Goal: Transaction & Acquisition: Purchase product/service

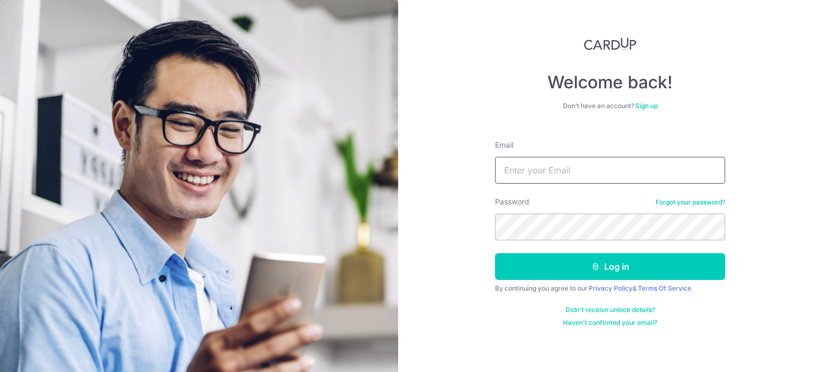
click at [565, 170] on input "Email" at bounding box center [610, 170] width 230 height 27
type input "mrgabriellee@icloud.com"
click at [495, 253] on button "Log in" at bounding box center [610, 266] width 230 height 27
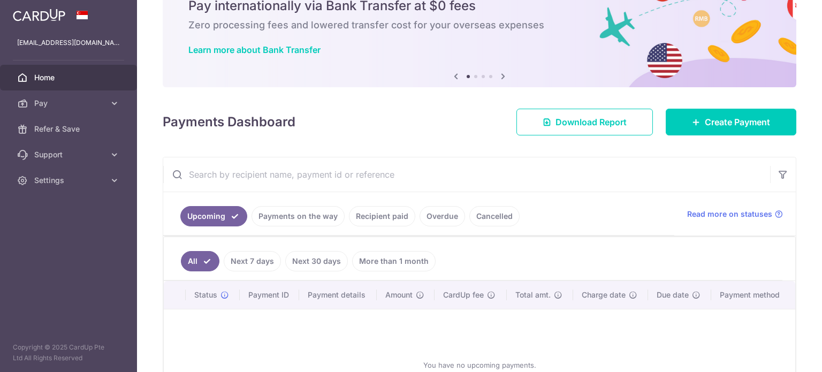
scroll to position [42, 0]
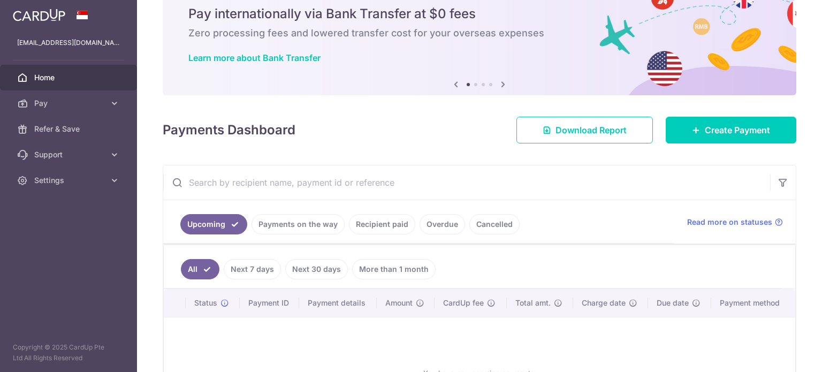
click at [380, 225] on link "Recipient paid" at bounding box center [382, 224] width 66 height 20
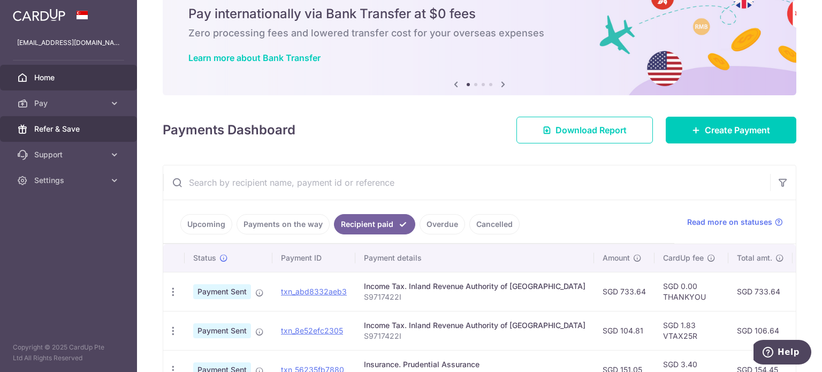
click at [66, 130] on span "Refer & Save" at bounding box center [69, 129] width 71 height 11
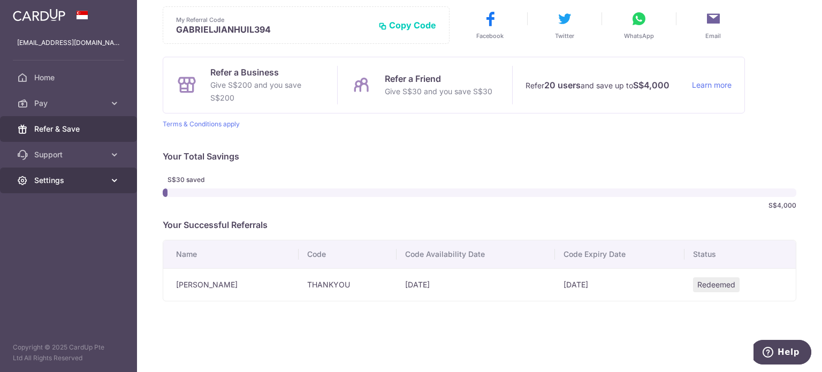
click at [80, 184] on span "Settings" at bounding box center [69, 180] width 71 height 11
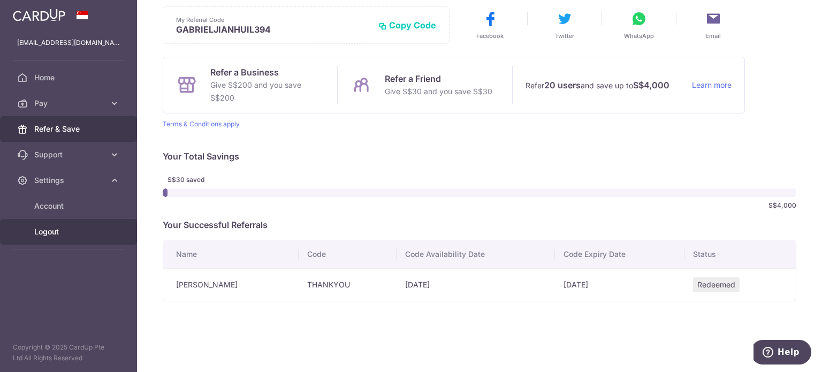
click at [64, 224] on link "Logout" at bounding box center [68, 232] width 137 height 26
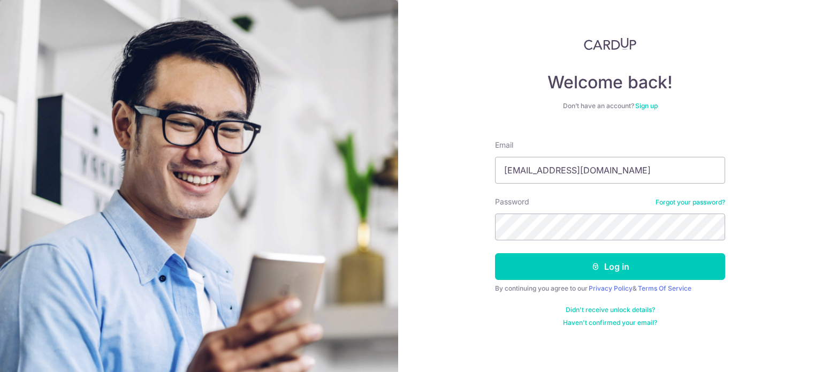
type input "mrgabriellee@icloud.com"
click at [495, 253] on button "Log in" at bounding box center [610, 266] width 230 height 27
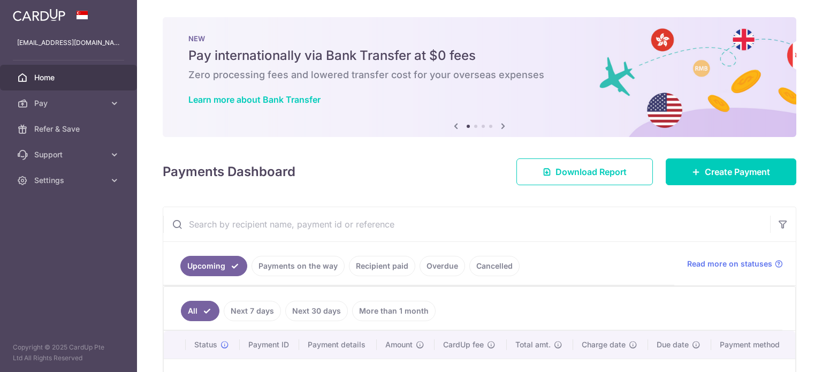
click at [373, 242] on ul "Upcoming Payments on the way Recipient paid Overdue Cancelled" at bounding box center [418, 263] width 511 height 43
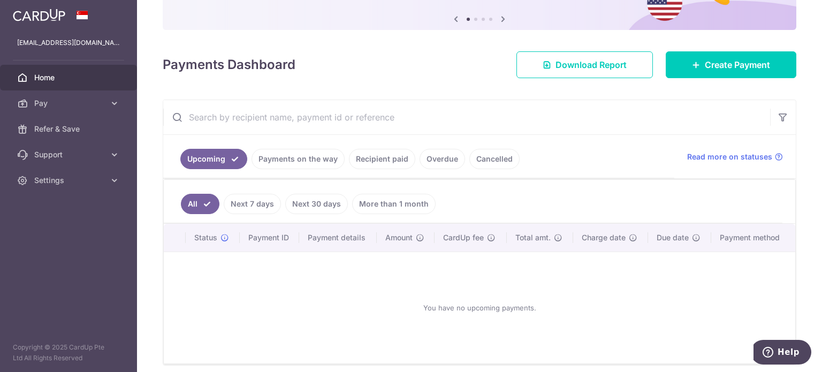
click at [375, 153] on link "Recipient paid" at bounding box center [382, 159] width 66 height 20
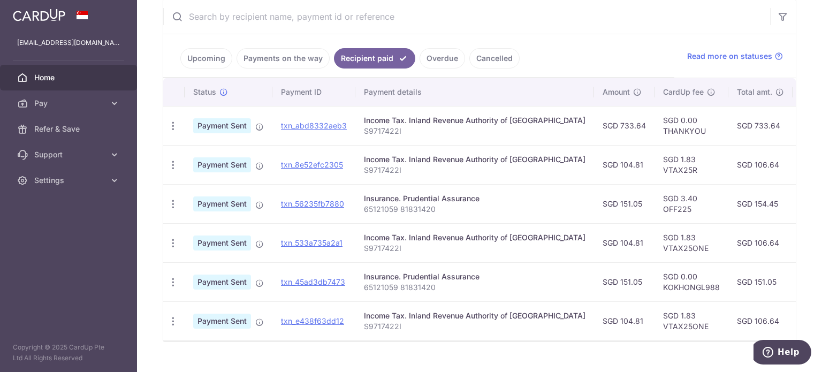
scroll to position [214, 0]
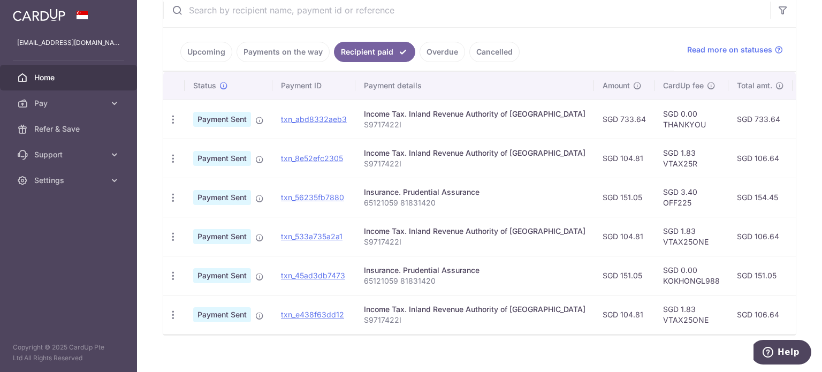
click at [403, 204] on p "65121059 81831420" at bounding box center [475, 203] width 222 height 11
click at [402, 204] on p "65121059 81831420" at bounding box center [475, 203] width 222 height 11
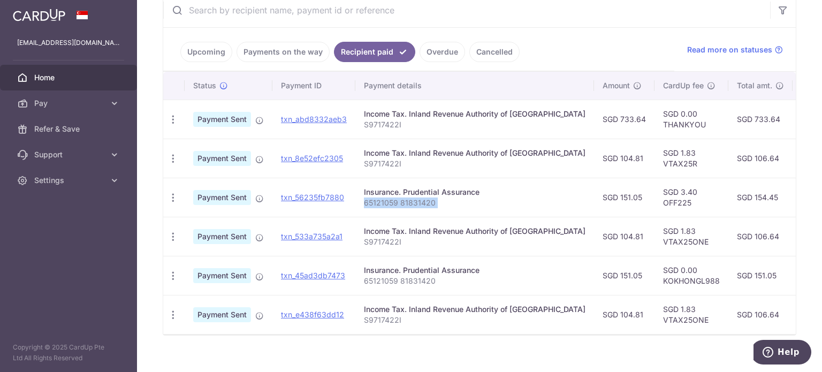
click at [402, 204] on p "65121059 81831420" at bounding box center [475, 203] width 222 height 11
click at [413, 201] on p "65121059 81831420" at bounding box center [475, 203] width 222 height 11
click at [429, 154] on div "Income Tax. Inland Revenue Authority of Singapore" at bounding box center [475, 153] width 222 height 11
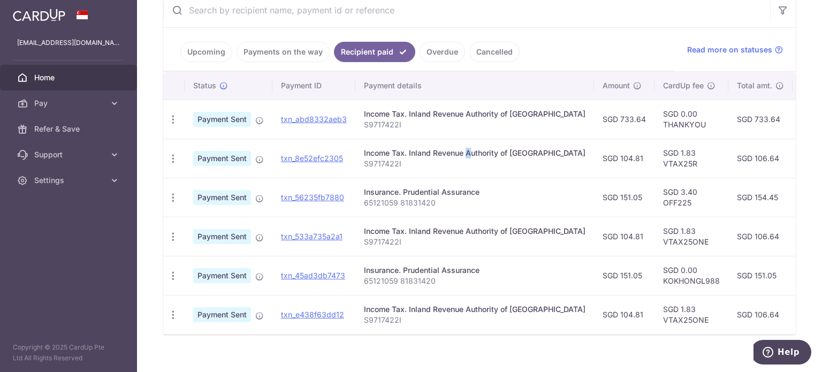
click at [429, 154] on div "Income Tax. Inland Revenue Authority of Singapore" at bounding box center [475, 153] width 222 height 11
click at [419, 154] on div "Income Tax. Inland Revenue Authority of Singapore" at bounding box center [475, 153] width 222 height 11
drag, startPoint x: 419, startPoint y: 154, endPoint x: 370, endPoint y: 169, distance: 50.6
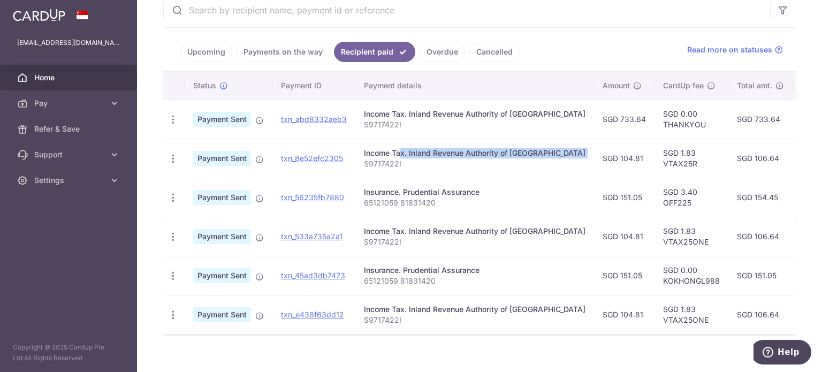
click at [418, 154] on div "Income Tax. Inland Revenue Authority of Singapore" at bounding box center [475, 153] width 222 height 11
click at [370, 169] on td "Income Tax. Inland Revenue Authority of Singapore S9717422I" at bounding box center [474, 158] width 239 height 39
click at [389, 167] on p "S9717422I" at bounding box center [475, 163] width 222 height 11
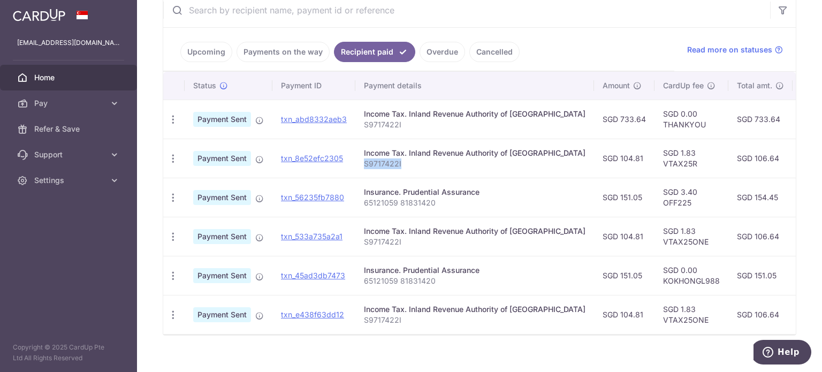
click at [389, 167] on p "S9717422I" at bounding box center [475, 163] width 222 height 11
click at [400, 162] on p "S9717422I" at bounding box center [475, 163] width 222 height 11
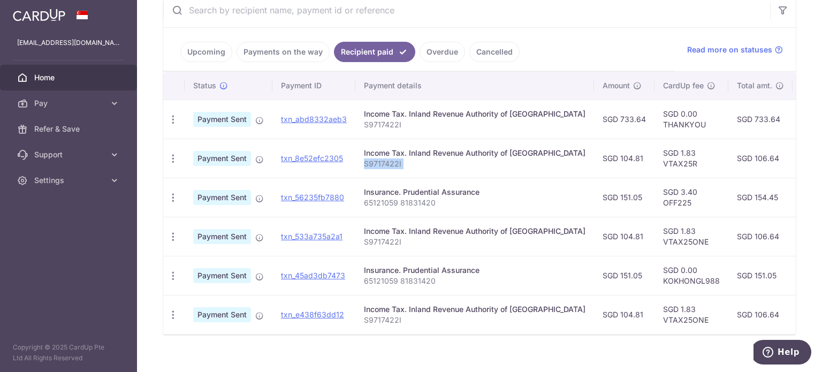
click at [400, 162] on p "S9717422I" at bounding box center [475, 163] width 222 height 11
click at [402, 159] on p "S9717422I" at bounding box center [475, 163] width 222 height 11
click at [403, 158] on p "S9717422I" at bounding box center [475, 163] width 222 height 11
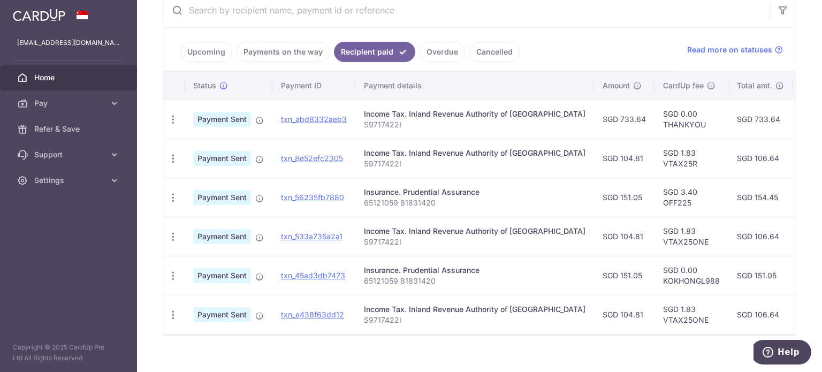
click at [403, 158] on p "S9717422I" at bounding box center [475, 163] width 222 height 11
click at [410, 154] on div "Income Tax. Inland Revenue Authority of Singapore" at bounding box center [475, 153] width 222 height 11
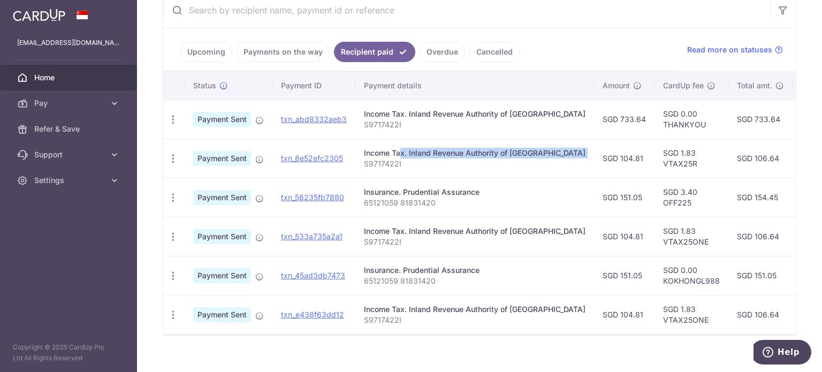
click at [410, 154] on div "Income Tax. Inland Revenue Authority of Singapore" at bounding box center [475, 153] width 222 height 11
click at [411, 153] on div "Income Tax. Inland Revenue Authority of Singapore" at bounding box center [475, 153] width 222 height 11
click at [403, 102] on td "Income Tax. Inland Revenue Authority of Singapore S9717422I" at bounding box center [474, 119] width 239 height 39
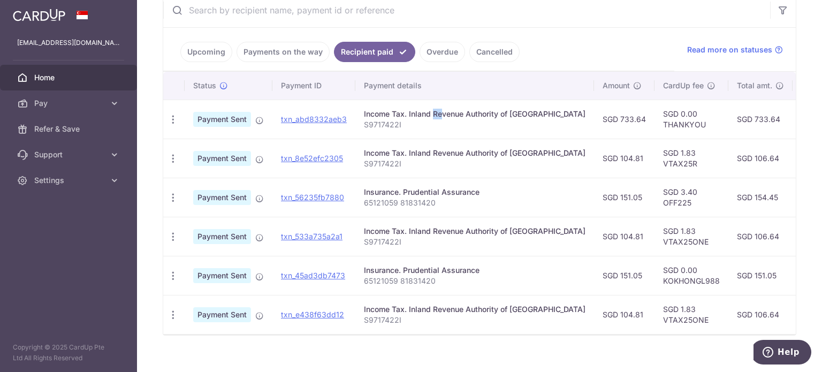
click at [403, 102] on td "Income Tax. Inland Revenue Authority of Singapore S9717422I" at bounding box center [474, 119] width 239 height 39
click at [391, 200] on p "65121059 81831420" at bounding box center [475, 203] width 222 height 11
click at [408, 200] on p "65121059 81831420" at bounding box center [475, 203] width 222 height 11
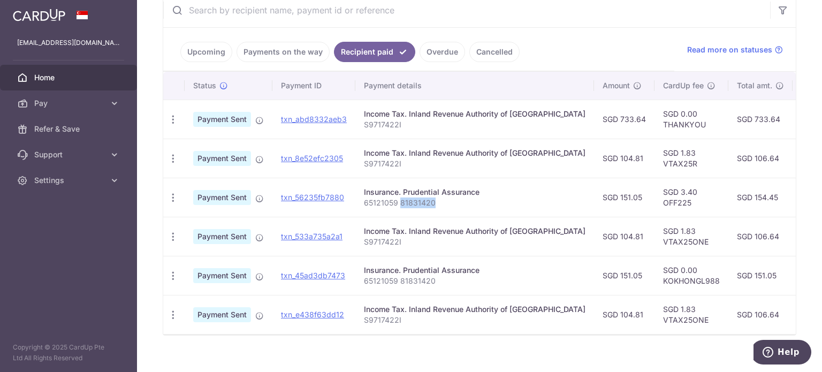
click at [408, 200] on p "65121059 81831420" at bounding box center [475, 203] width 222 height 11
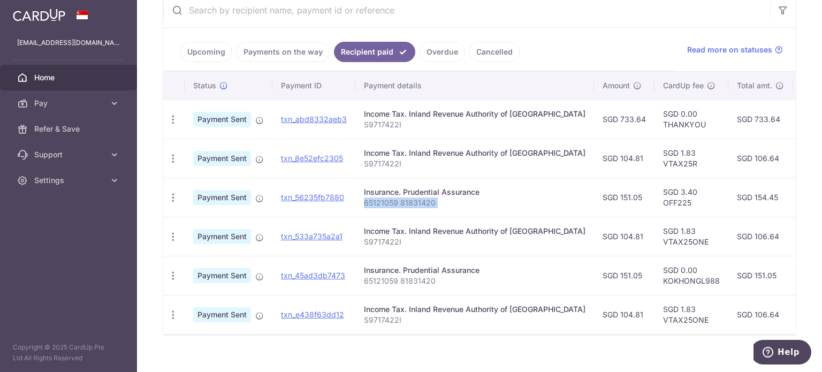
click at [409, 200] on p "65121059 81831420" at bounding box center [475, 203] width 222 height 11
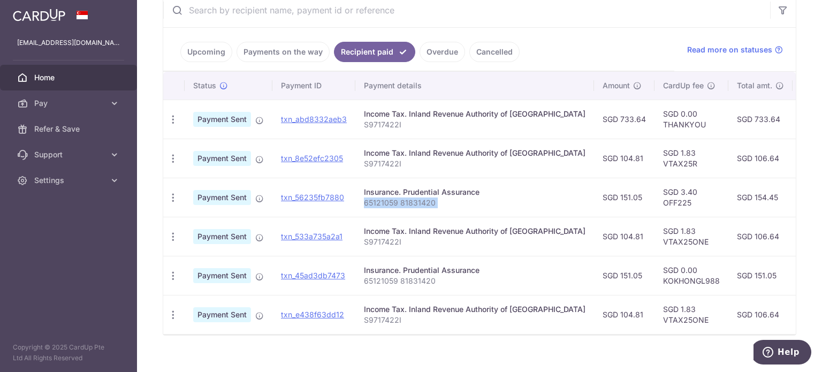
click at [409, 200] on p "65121059 81831420" at bounding box center [475, 203] width 222 height 11
click at [410, 200] on p "65121059 81831420" at bounding box center [475, 203] width 222 height 11
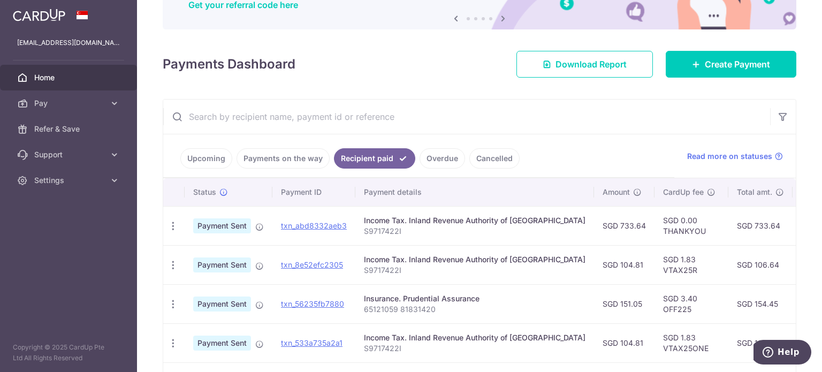
scroll to position [107, 0]
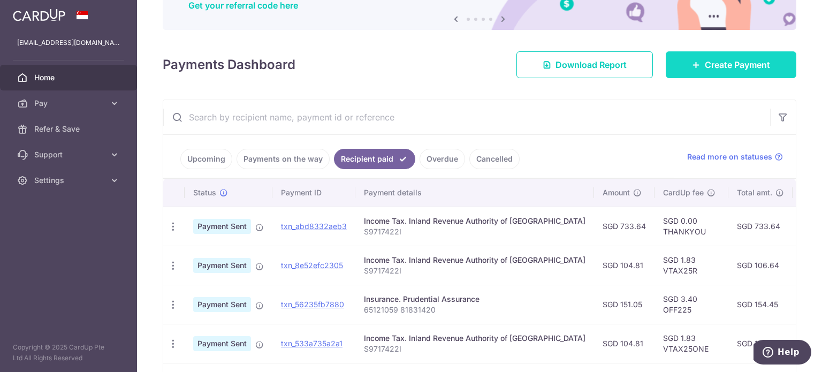
click at [672, 65] on link "Create Payment" at bounding box center [731, 64] width 131 height 27
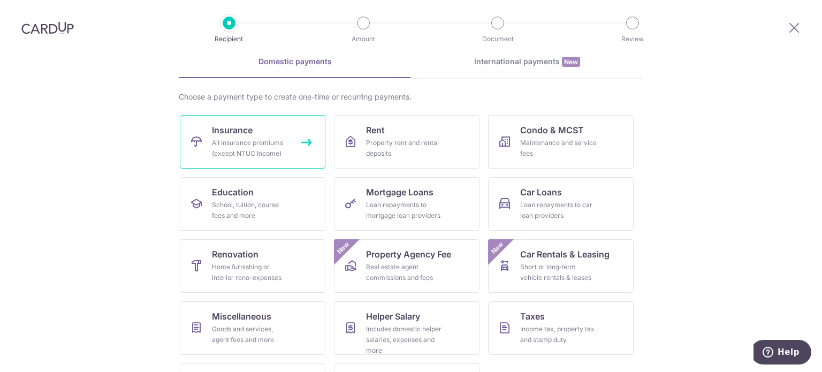
click at [251, 162] on link "Insurance All insurance premiums (except NTUC Income)" at bounding box center [253, 142] width 146 height 54
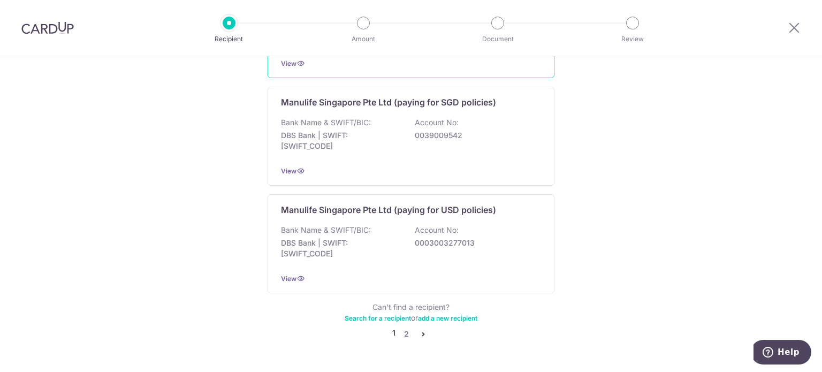
scroll to position [1071, 0]
click at [404, 326] on link "2" at bounding box center [406, 332] width 13 height 13
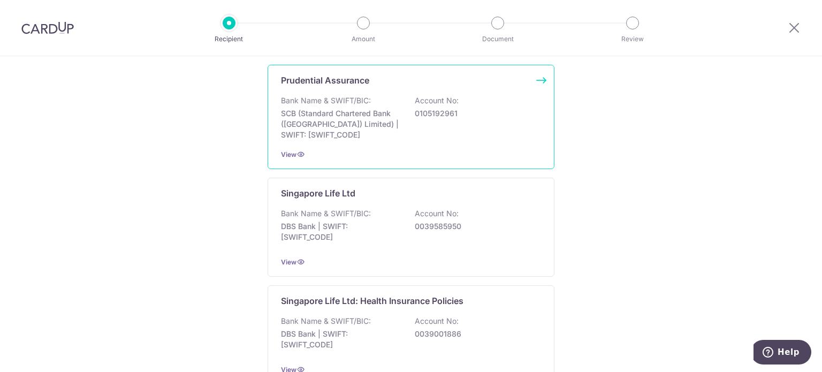
scroll to position [214, 0]
click at [367, 139] on p "SCB (Standard Chartered Bank (Singapore) Limited) | SWIFT: SCBLSG22XXX" at bounding box center [341, 124] width 120 height 32
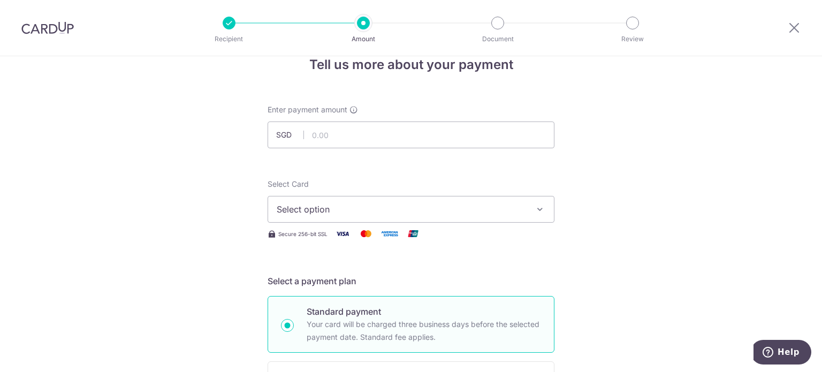
scroll to position [54, 0]
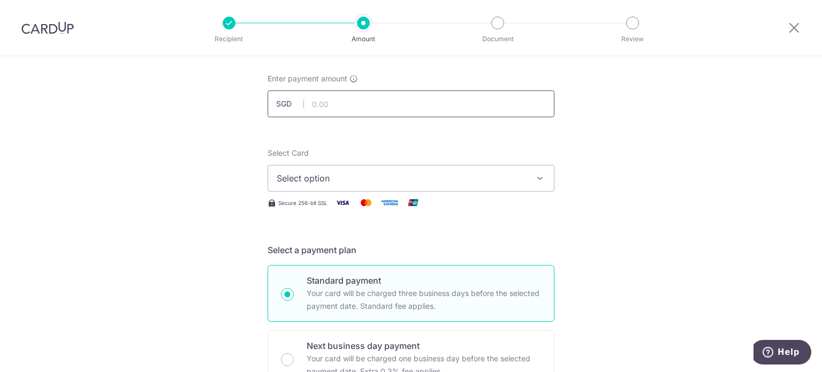
click at [370, 107] on input "text" at bounding box center [411, 103] width 287 height 27
paste input "A4665885"
drag, startPoint x: 361, startPoint y: 102, endPoint x: 286, endPoint y: 102, distance: 75.0
click at [286, 102] on div "SGD 4665885" at bounding box center [411, 103] width 287 height 27
type input "0"
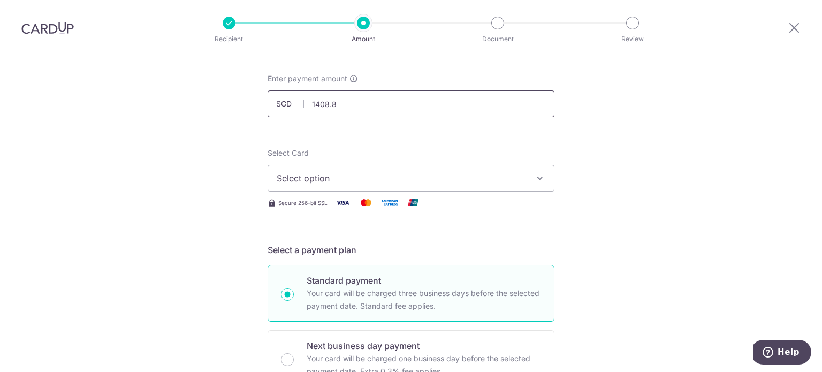
type input "1,408.80"
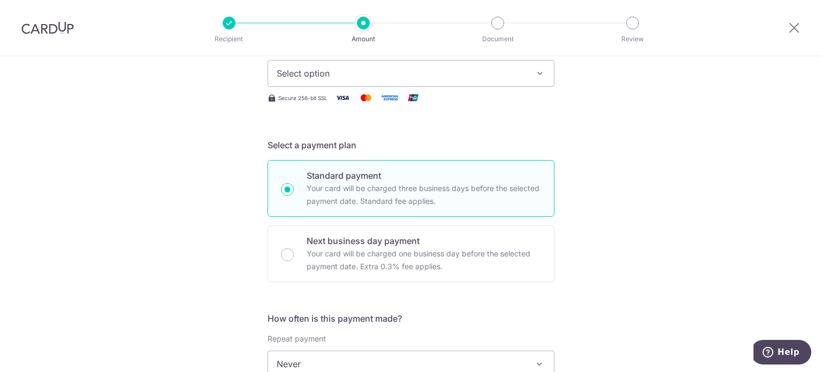
scroll to position [161, 0]
click at [362, 72] on span "Select option" at bounding box center [401, 71] width 249 height 13
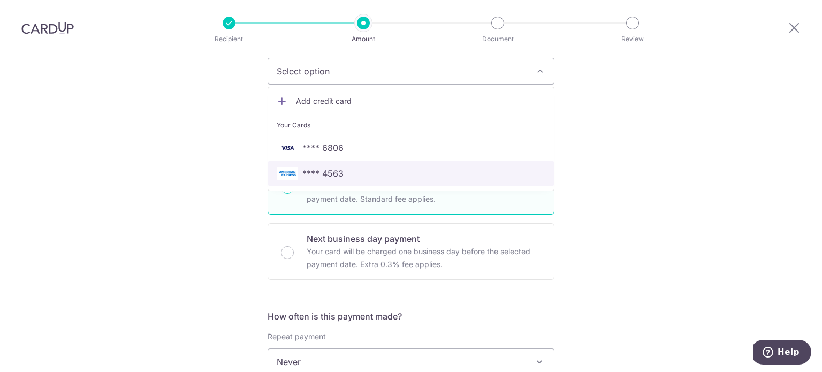
click at [317, 171] on span "**** 4563" at bounding box center [322, 173] width 41 height 13
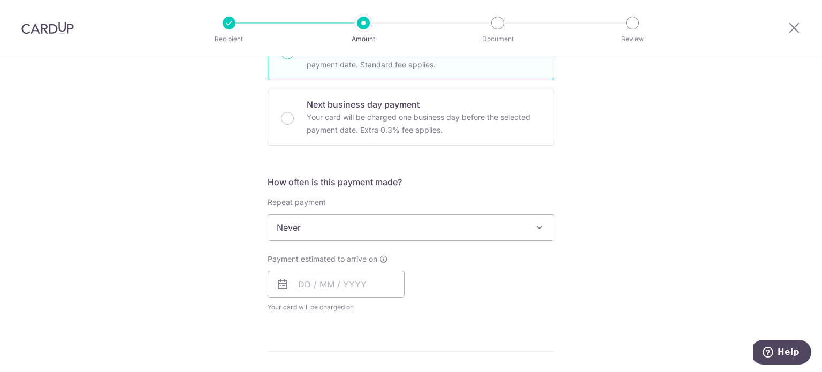
scroll to position [375, 0]
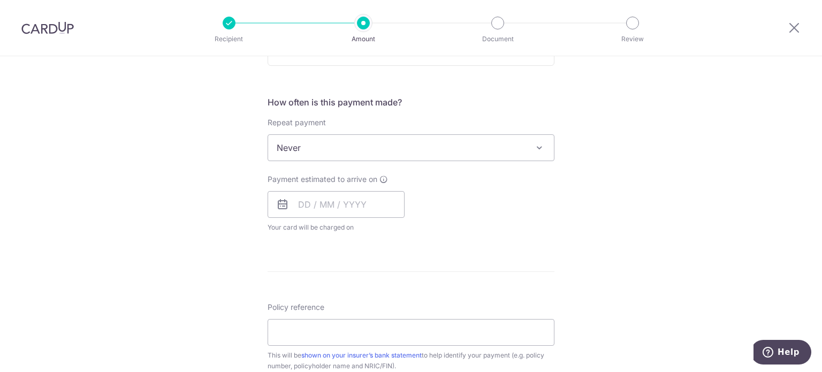
click at [339, 157] on span "Never" at bounding box center [411, 148] width 286 height 26
click at [323, 192] on input "text" at bounding box center [336, 204] width 137 height 27
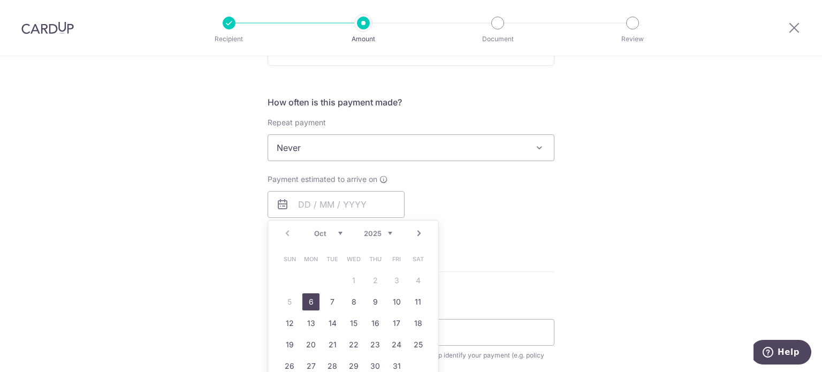
click at [304, 304] on link "6" at bounding box center [310, 301] width 17 height 17
type input "[DATE]"
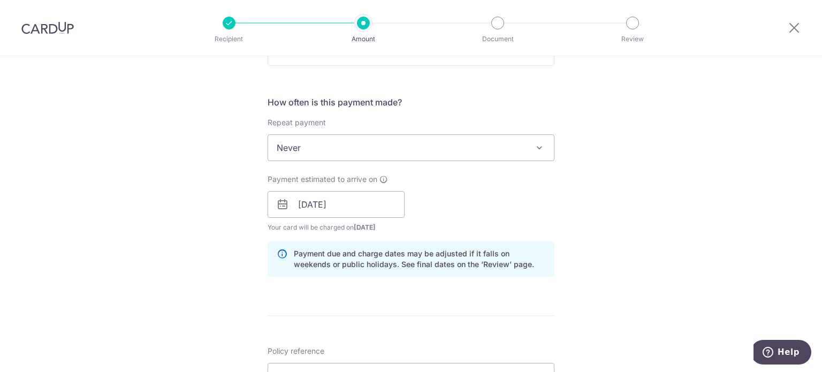
click at [276, 201] on icon at bounding box center [282, 204] width 13 height 13
click at [276, 198] on icon at bounding box center [282, 204] width 13 height 13
click at [281, 201] on icon at bounding box center [282, 204] width 13 height 13
click at [293, 202] on input "[DATE]" at bounding box center [336, 204] width 137 height 27
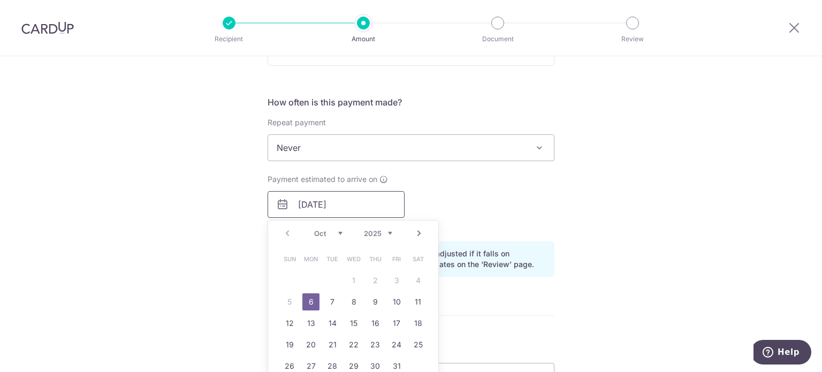
click at [322, 214] on input "[DATE]" at bounding box center [336, 204] width 137 height 27
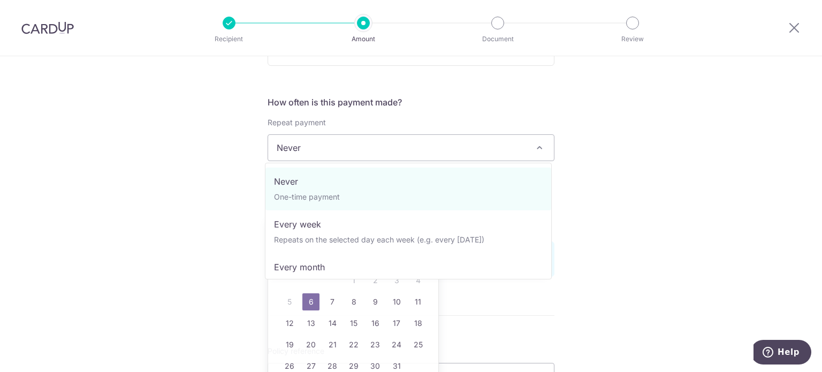
click at [303, 147] on span "Never" at bounding box center [411, 148] width 286 height 26
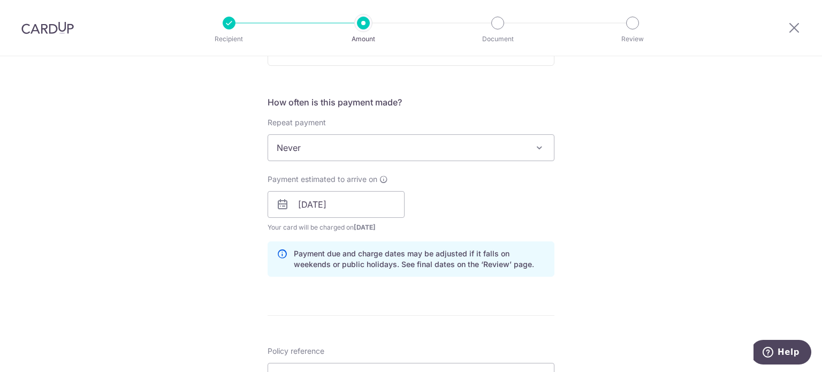
click at [201, 203] on div "Tell us more about your payment Enter payment amount SGD 1,408.80 1408.80 Selec…" at bounding box center [411, 187] width 822 height 1012
click at [317, 203] on input "[DATE]" at bounding box center [336, 204] width 137 height 27
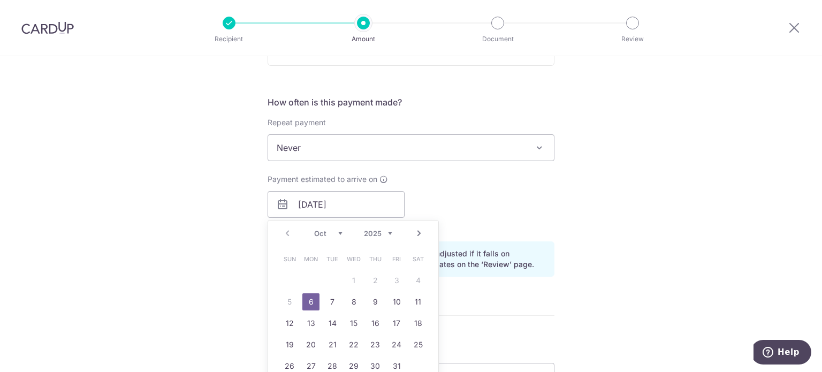
click at [306, 293] on link "6" at bounding box center [310, 301] width 17 height 17
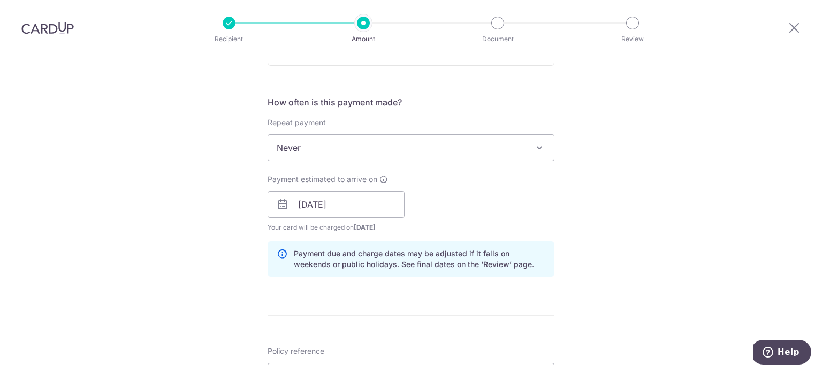
click at [263, 262] on div "Tell us more about your payment Enter payment amount SGD 1,408.80 1408.80 Selec…" at bounding box center [411, 187] width 822 height 1012
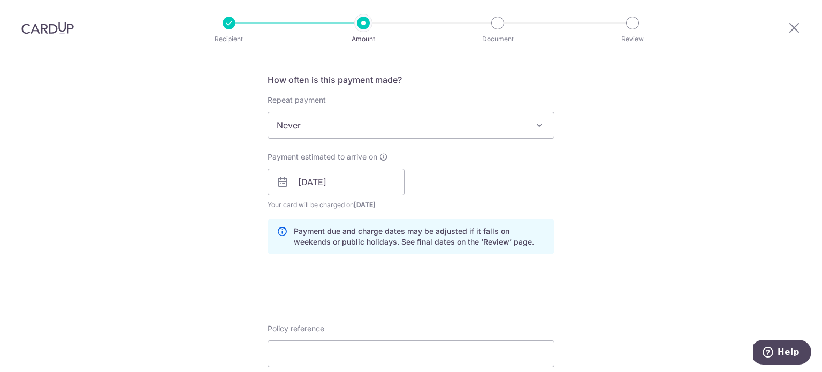
scroll to position [428, 0]
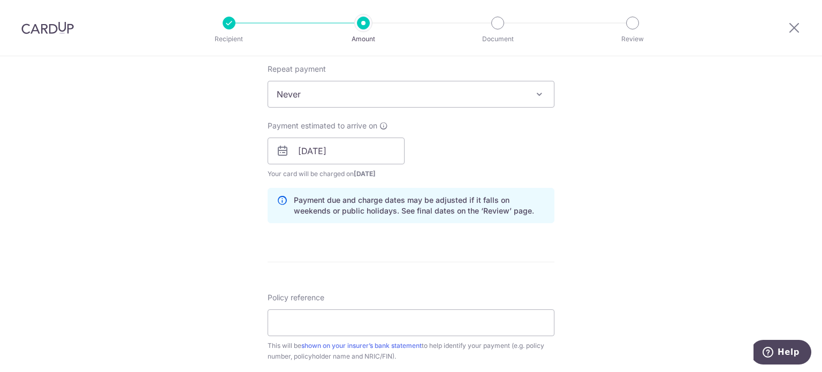
click at [281, 196] on icon at bounding box center [282, 205] width 11 height 21
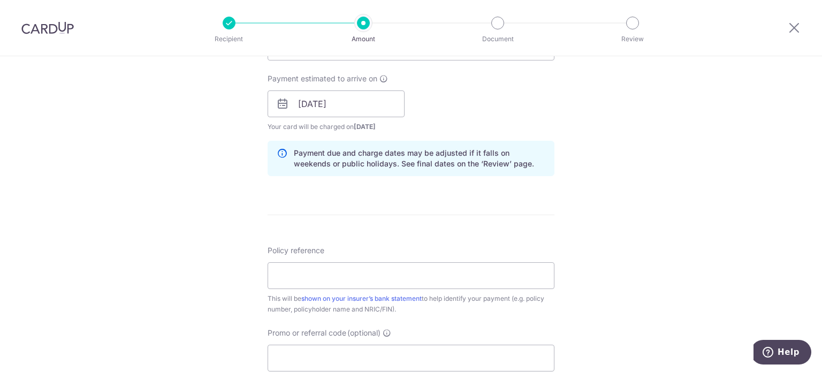
scroll to position [482, 0]
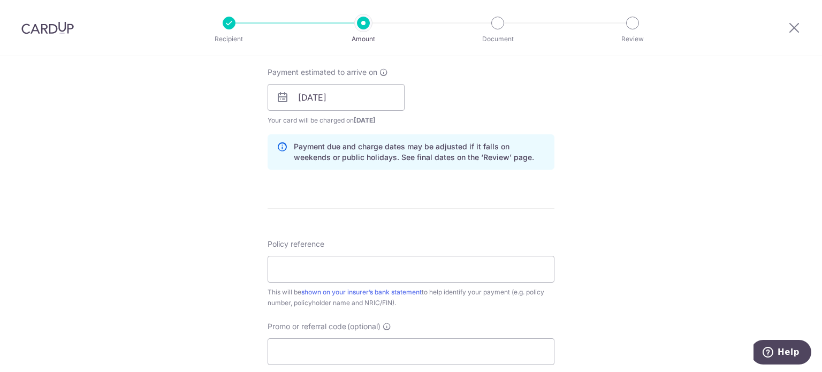
click at [357, 120] on span "[DATE]" at bounding box center [365, 120] width 22 height 8
click at [353, 274] on input "Policy reference" at bounding box center [411, 269] width 287 height 27
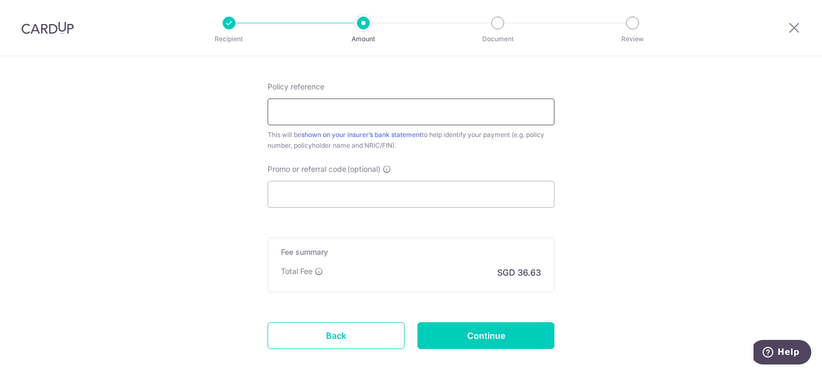
scroll to position [642, 0]
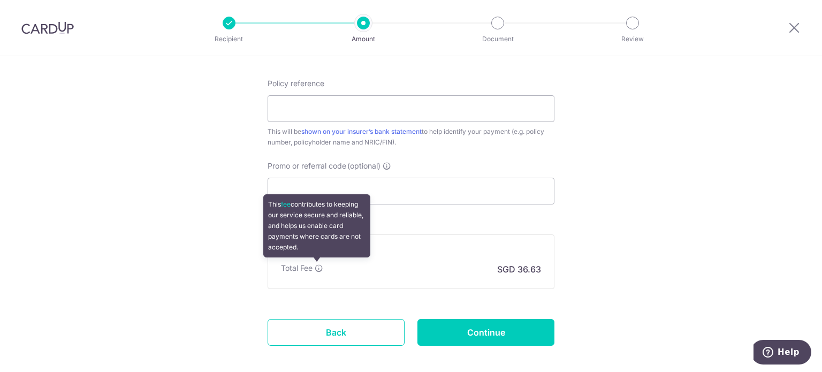
click at [318, 267] on icon at bounding box center [319, 268] width 9 height 9
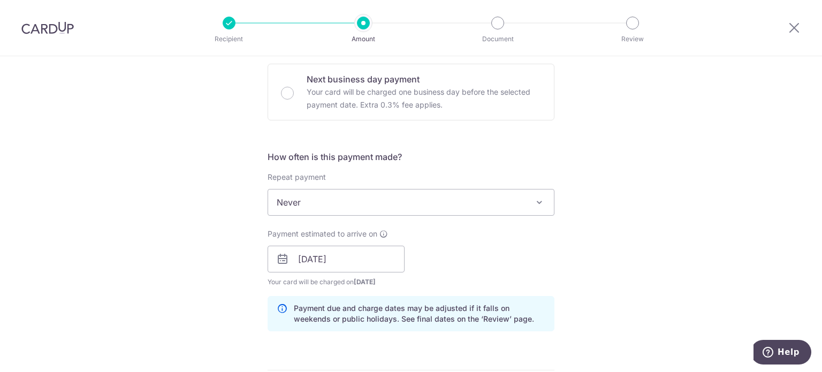
scroll to position [321, 0]
click at [281, 256] on icon at bounding box center [282, 258] width 13 height 13
click at [292, 256] on input "[DATE]" at bounding box center [336, 258] width 137 height 27
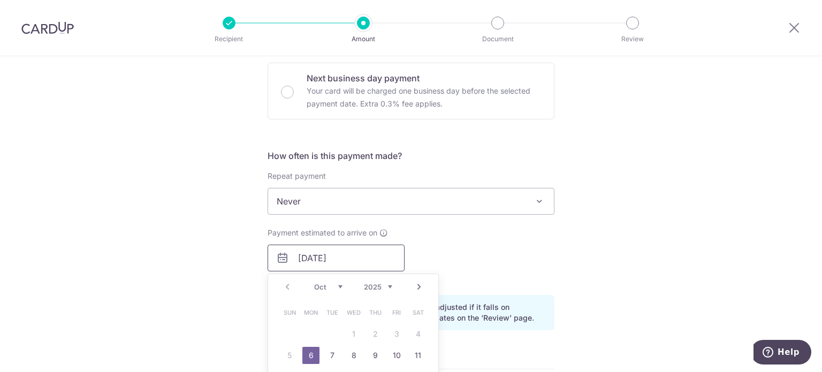
click at [335, 260] on input "[DATE]" at bounding box center [336, 258] width 137 height 27
click at [315, 194] on span "Never" at bounding box center [411, 201] width 286 height 26
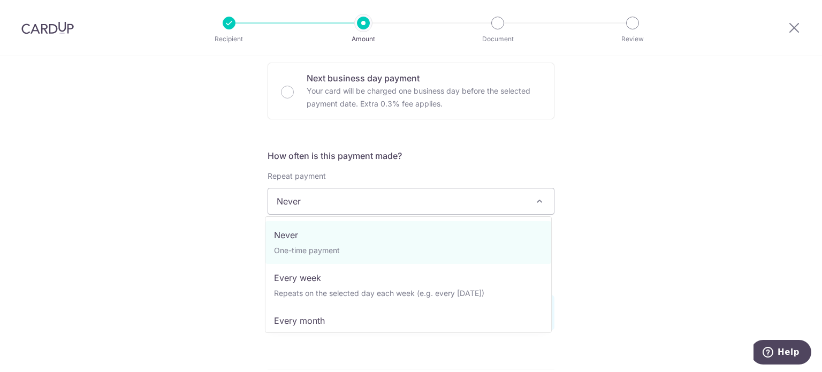
click at [315, 193] on span "Never" at bounding box center [411, 201] width 286 height 26
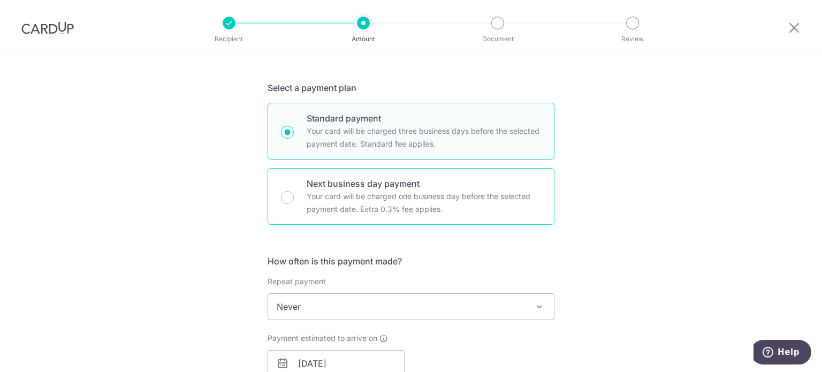
scroll to position [214, 0]
click at [312, 203] on p "Your card will be charged one business day before the selected payment date. Ex…" at bounding box center [424, 205] width 234 height 26
click at [294, 203] on input "Next business day payment Your card will be charged one business day before the…" at bounding box center [287, 199] width 13 height 13
radio input "false"
radio input "true"
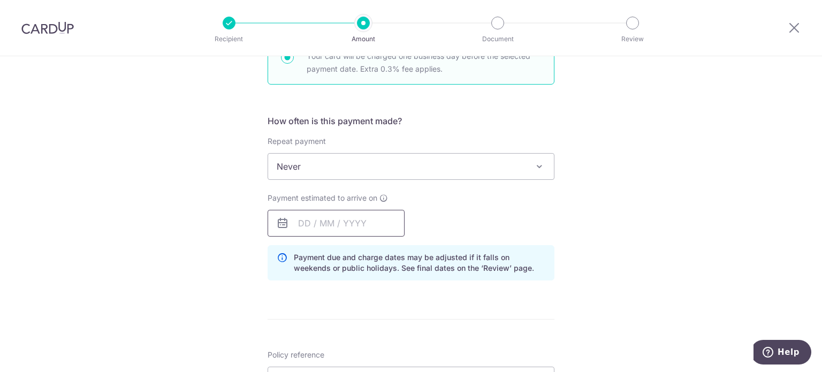
scroll to position [357, 0]
click at [322, 224] on input "text" at bounding box center [336, 222] width 137 height 27
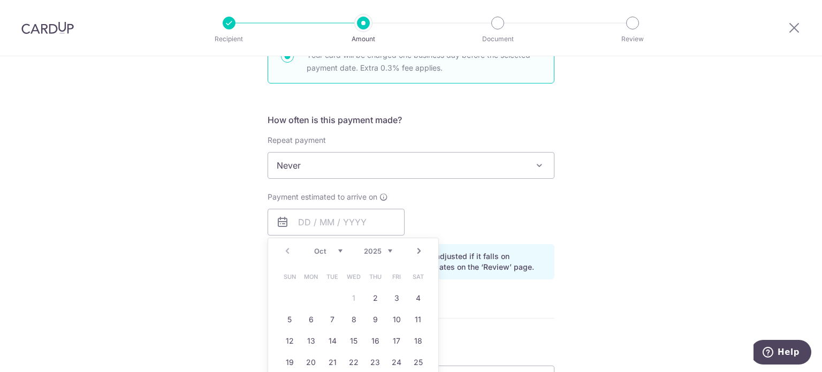
click at [353, 299] on table "Sun Mon Tue Wed Thu Fri Sat 1 2 3 4 5 6 7 8 9 10 11 12 13 14 15 16 17 18 19 20 …" at bounding box center [354, 330] width 150 height 128
click at [368, 296] on link "2" at bounding box center [375, 298] width 17 height 17
type input "[DATE]"
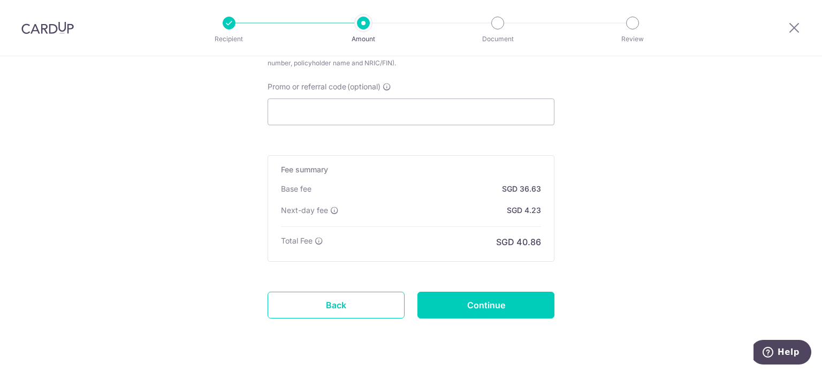
scroll to position [640, 0]
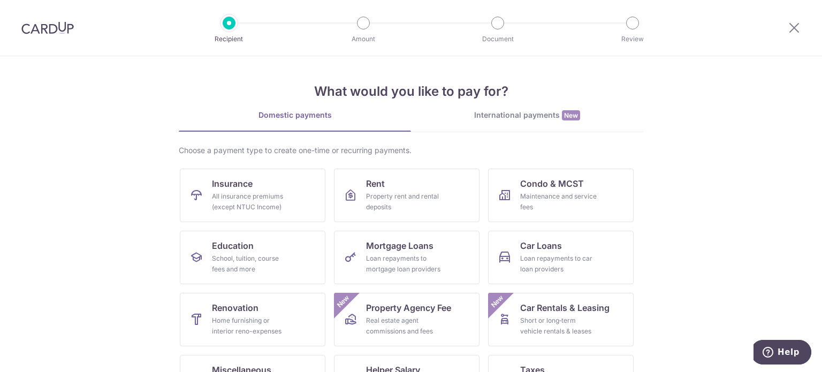
click at [461, 116] on div "International payments New" at bounding box center [527, 115] width 232 height 11
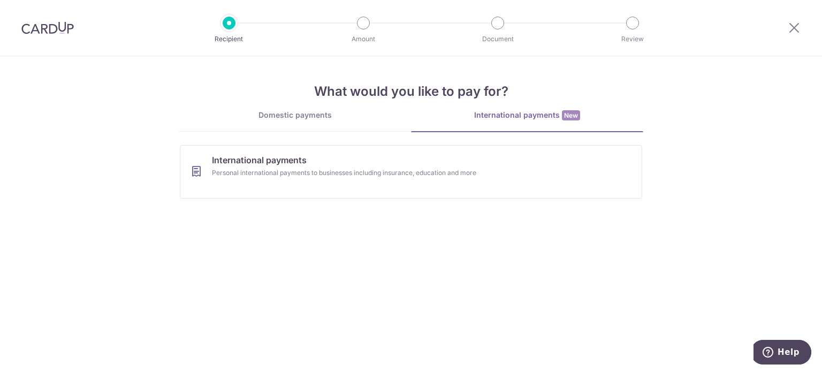
click at [372, 117] on div "Domestic payments" at bounding box center [295, 115] width 232 height 11
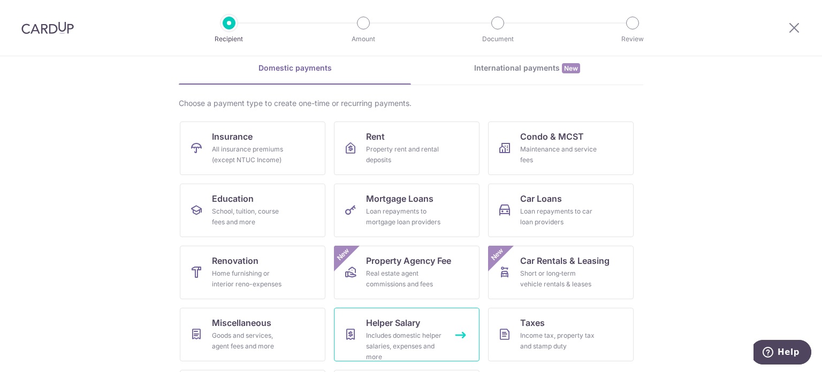
scroll to position [107, 0]
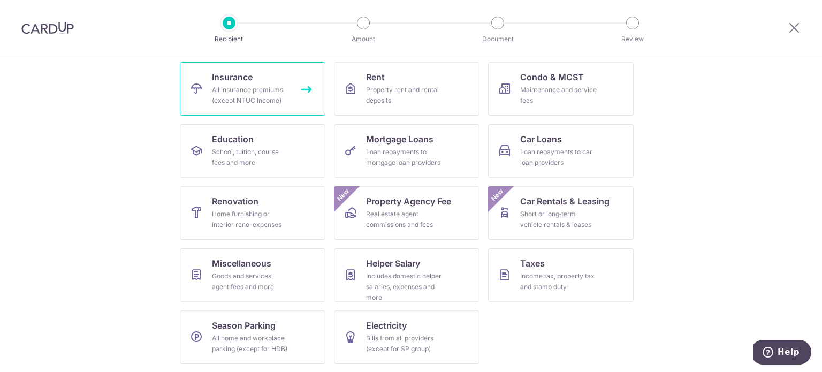
click at [262, 100] on div "All insurance premiums (except NTUC Income)" at bounding box center [250, 95] width 77 height 21
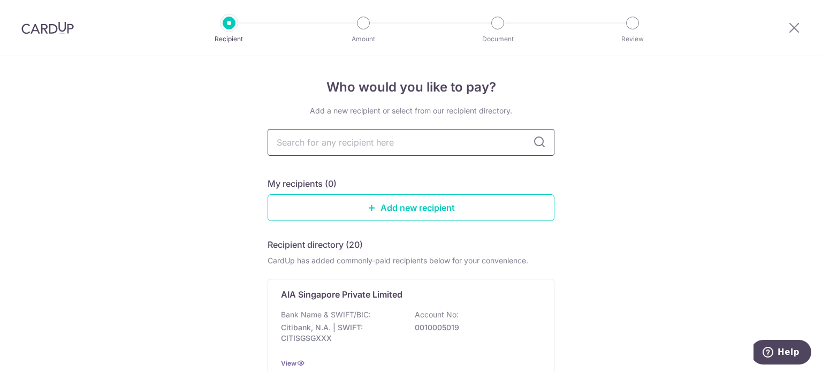
click at [308, 141] on input "text" at bounding box center [411, 142] width 287 height 27
type input "Prudential"
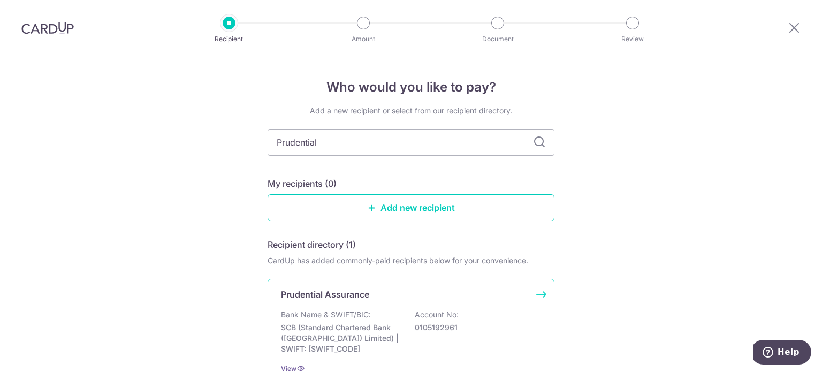
click at [325, 302] on div "Prudential Assurance Bank Name & SWIFT/BIC: SCB (Standard Chartered Bank (Singa…" at bounding box center [411, 331] width 287 height 104
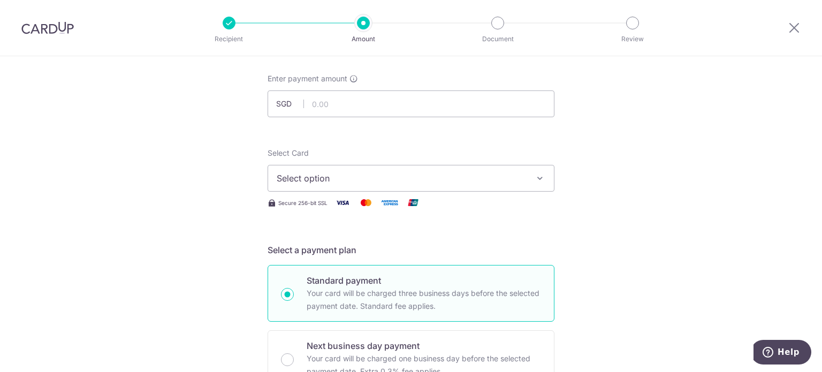
click at [338, 177] on span "Select option" at bounding box center [401, 178] width 249 height 13
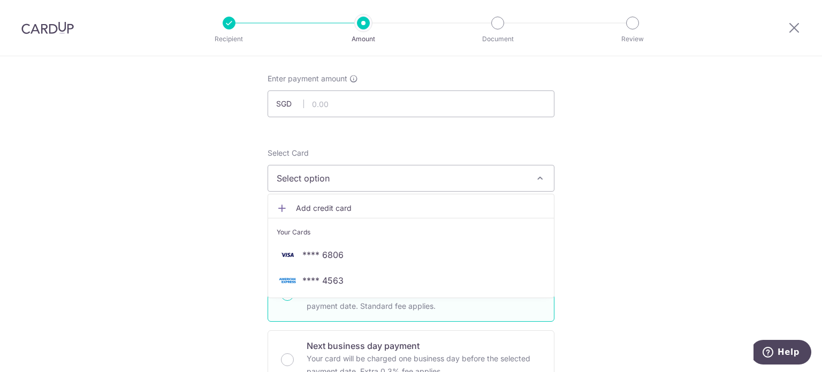
click at [338, 176] on span "Select option" at bounding box center [401, 178] width 249 height 13
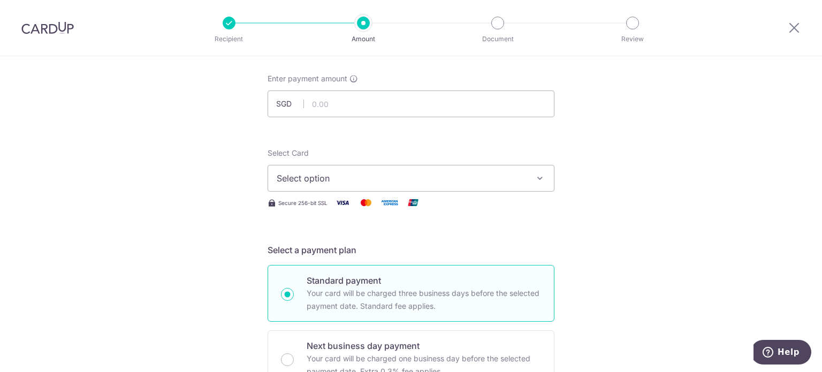
click at [332, 87] on div "Enter payment amount SGD" at bounding box center [411, 95] width 287 height 44
click at [334, 95] on input "text" at bounding box center [411, 103] width 287 height 27
click at [350, 80] on icon at bounding box center [354, 78] width 9 height 9
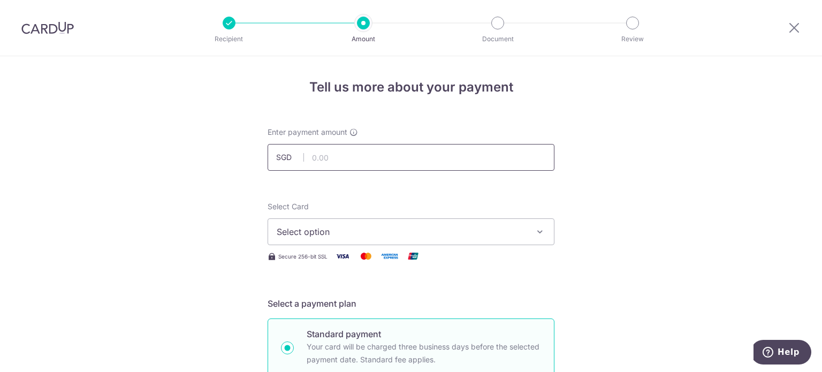
click at [338, 155] on input "text" at bounding box center [411, 157] width 287 height 27
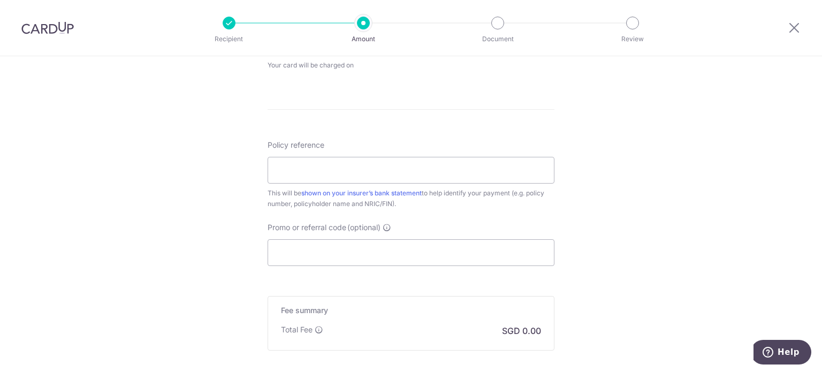
scroll to position [535, 0]
click at [343, 172] on input "Policy reference" at bounding box center [411, 171] width 287 height 27
click at [375, 192] on link "shown on your insurer’s bank statement" at bounding box center [361, 195] width 120 height 8
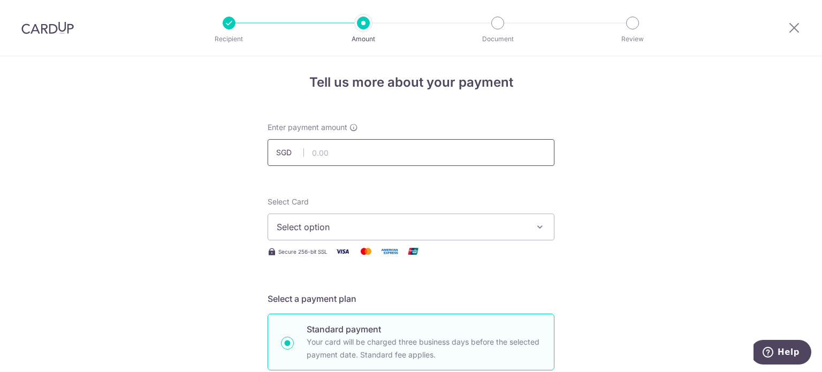
scroll to position [0, 0]
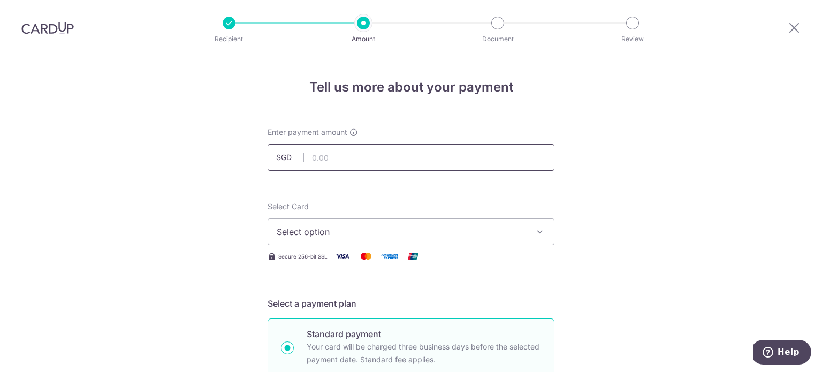
click at [359, 158] on input "text" at bounding box center [411, 157] width 287 height 27
paste input "25AMEX21"
type input "0"
type input "1,408.80"
click at [358, 229] on span "Select option" at bounding box center [401, 231] width 249 height 13
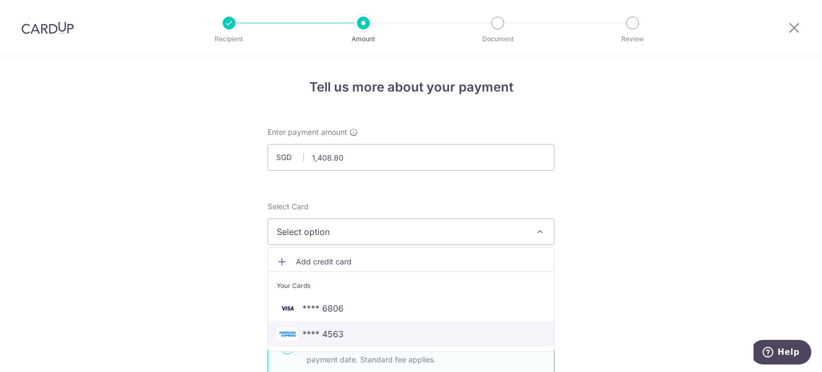
drag, startPoint x: 296, startPoint y: 333, endPoint x: 300, endPoint y: 322, distance: 12.0
click at [296, 333] on span "**** 4563" at bounding box center [411, 334] width 269 height 13
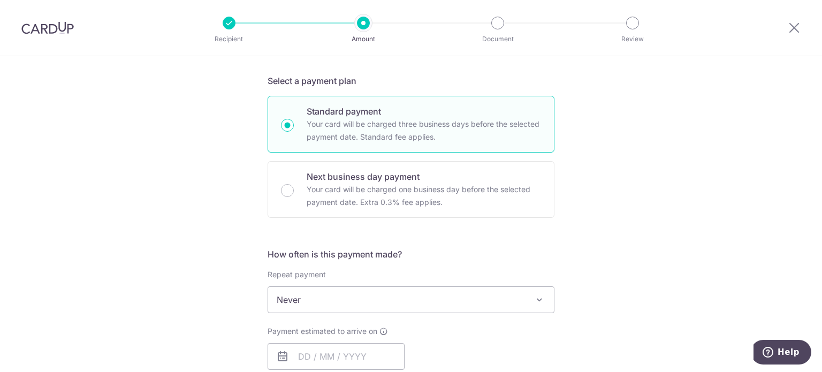
scroll to position [375, 0]
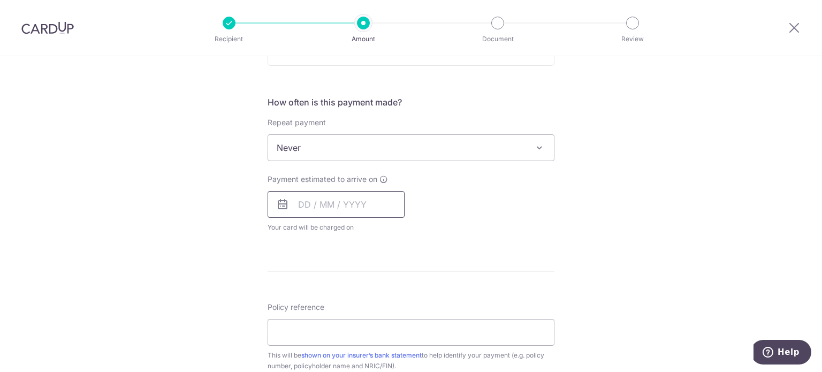
click at [342, 201] on input "text" at bounding box center [336, 204] width 137 height 27
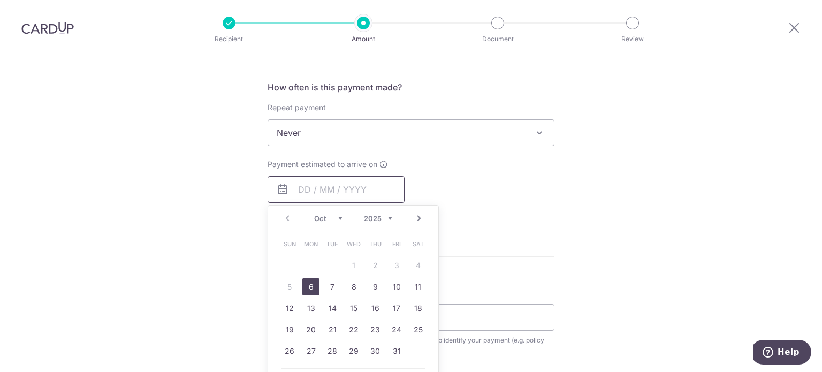
scroll to position [535, 0]
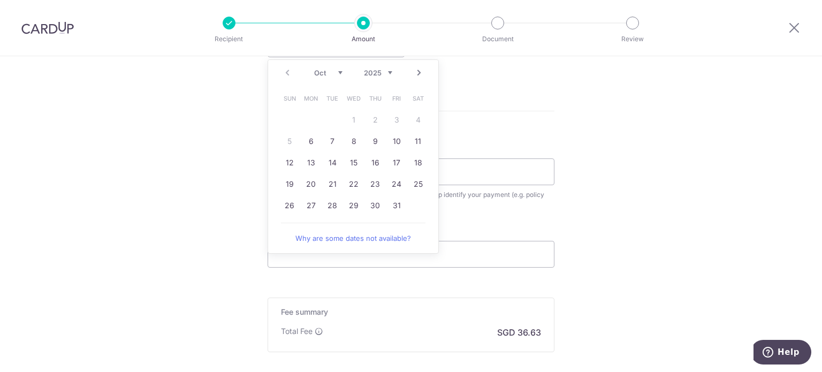
click at [708, 210] on div "Tell us more about your payment Enter payment amount SGD 1,408.80 1408.80 Selec…" at bounding box center [411, 5] width 822 height 968
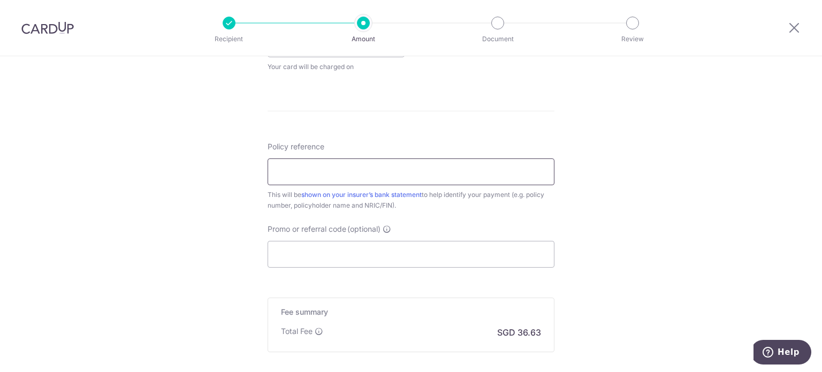
click at [439, 169] on input "Policy reference" at bounding box center [411, 171] width 287 height 27
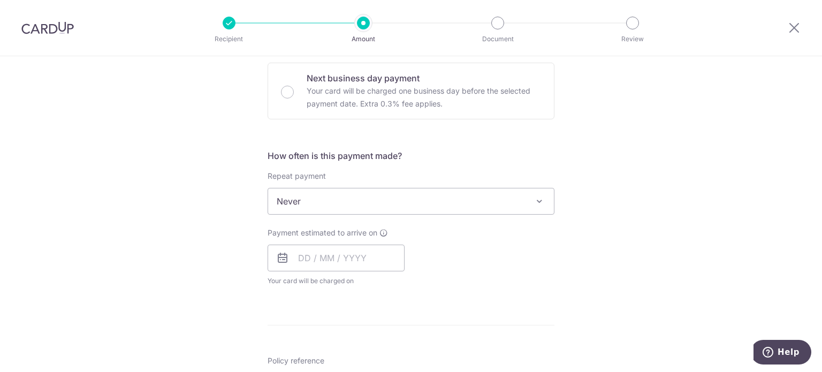
scroll to position [0, 0]
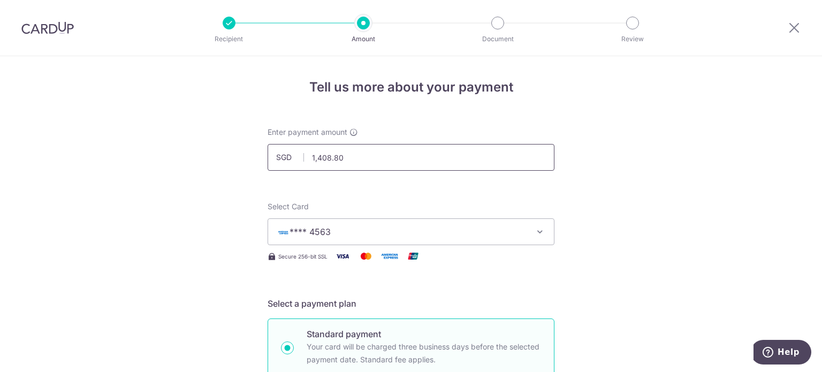
click at [370, 162] on input "1,408.80" at bounding box center [411, 157] width 287 height 27
click at [803, 26] on div at bounding box center [795, 28] width 56 height 56
type input "1,408.80"
click at [795, 28] on icon at bounding box center [794, 27] width 13 height 13
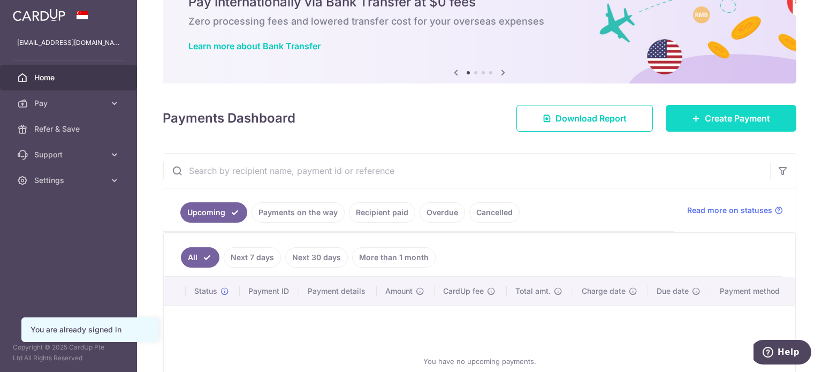
click at [705, 120] on span "Create Payment" at bounding box center [737, 118] width 65 height 13
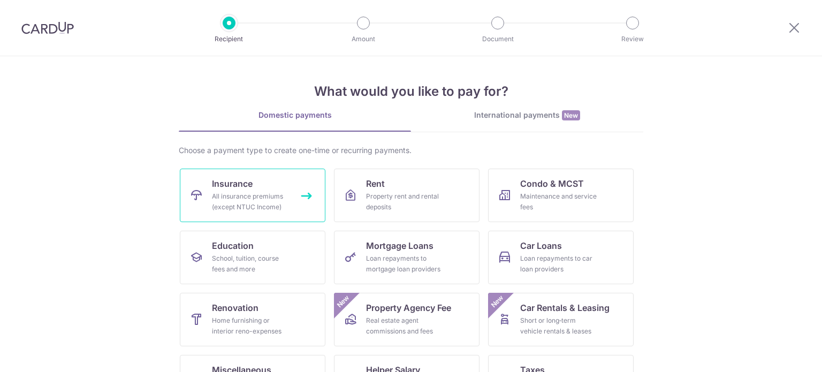
click at [262, 191] on div "All insurance premiums (except NTUC Income)" at bounding box center [250, 201] width 77 height 21
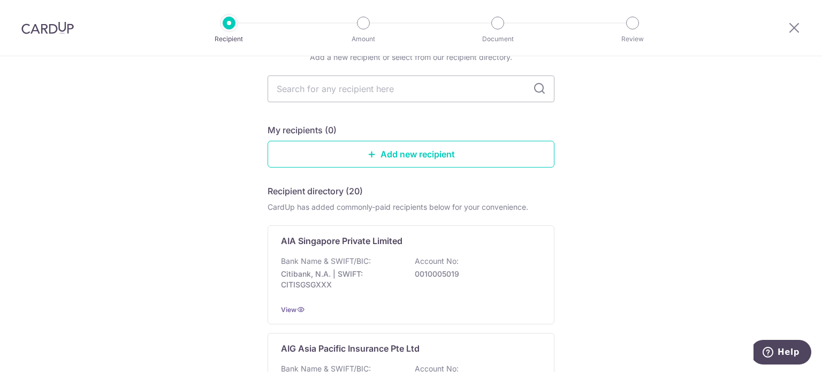
click at [369, 96] on input "text" at bounding box center [411, 88] width 287 height 27
type input "Prudential"
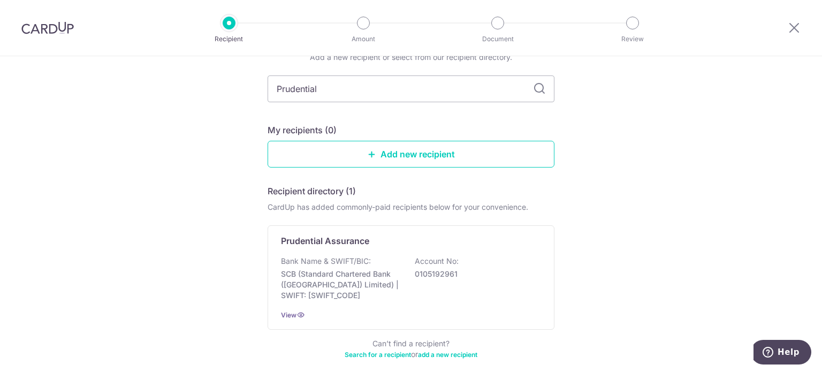
click at [380, 238] on div "Prudential Assurance" at bounding box center [404, 240] width 247 height 13
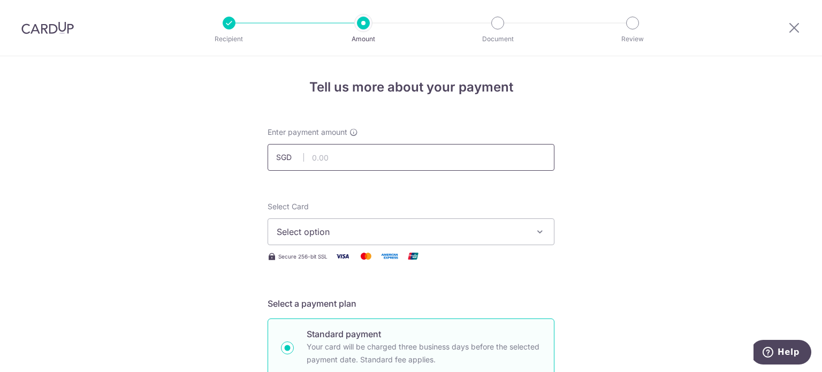
click at [358, 156] on input "text" at bounding box center [411, 157] width 287 height 27
type input "1,408.80"
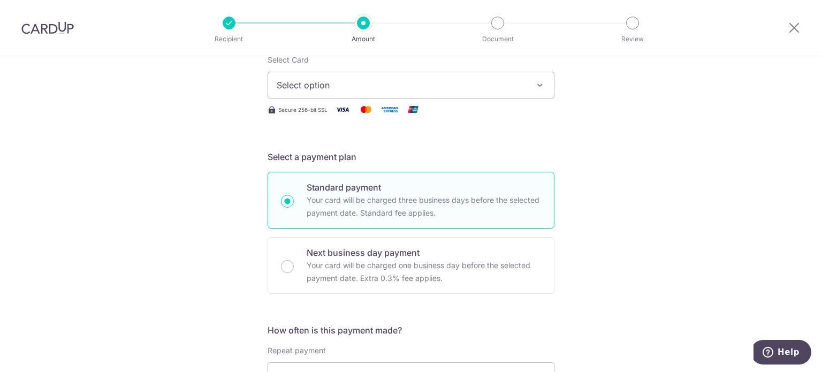
scroll to position [161, 0]
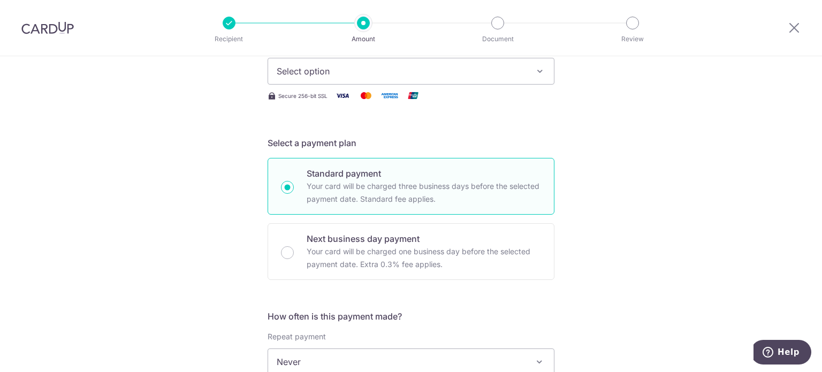
click at [335, 82] on button "Select option" at bounding box center [411, 71] width 287 height 27
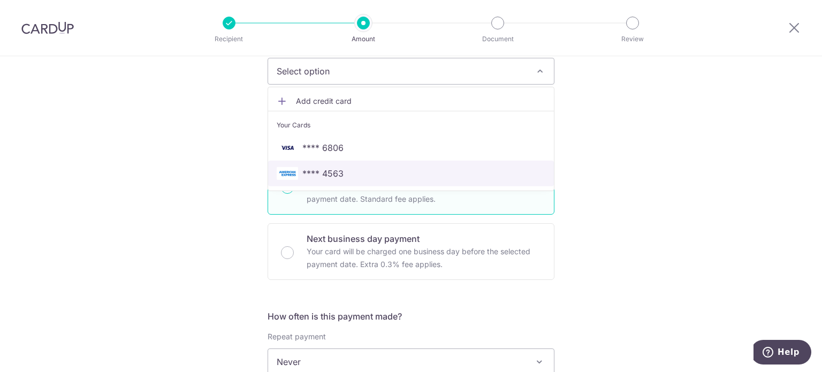
click at [319, 166] on link "**** 4563" at bounding box center [411, 174] width 286 height 26
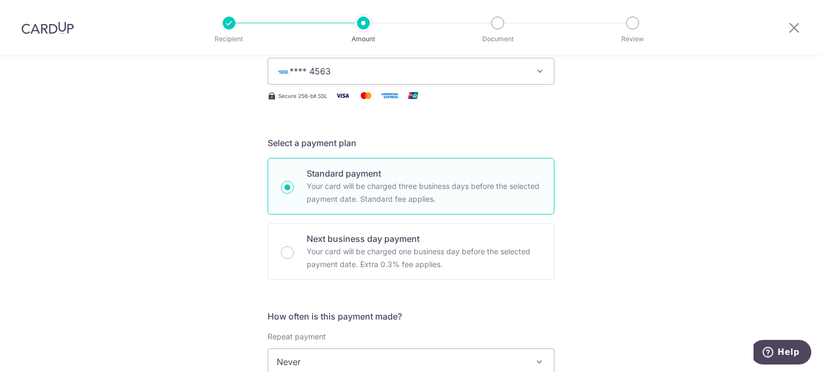
click at [326, 74] on span "**** 4563" at bounding box center [310, 71] width 41 height 11
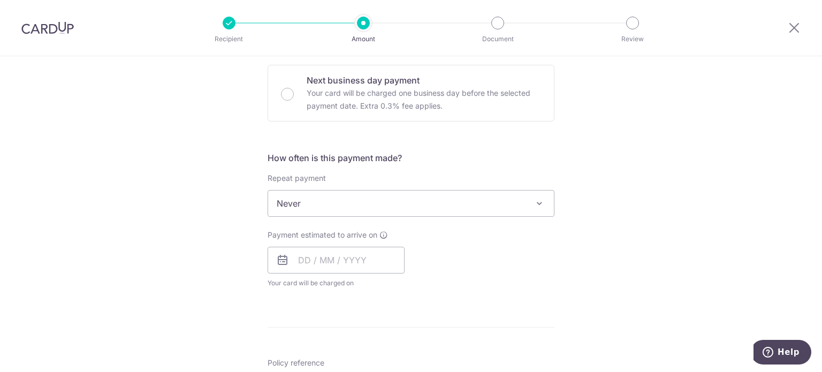
scroll to position [321, 0]
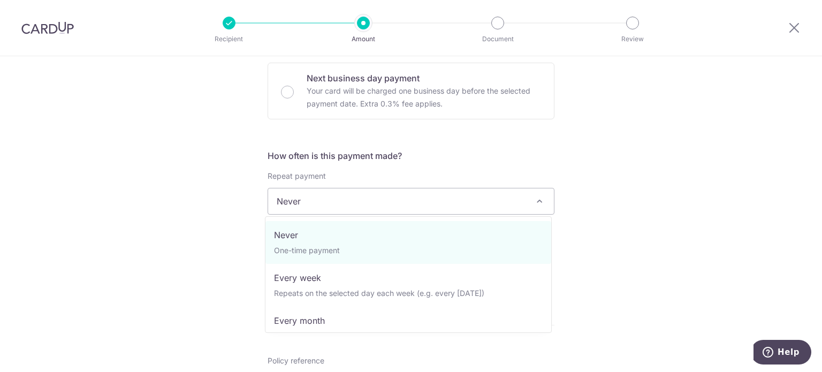
click at [336, 200] on span "Never" at bounding box center [411, 201] width 286 height 26
click at [329, 200] on span "Never" at bounding box center [411, 201] width 286 height 26
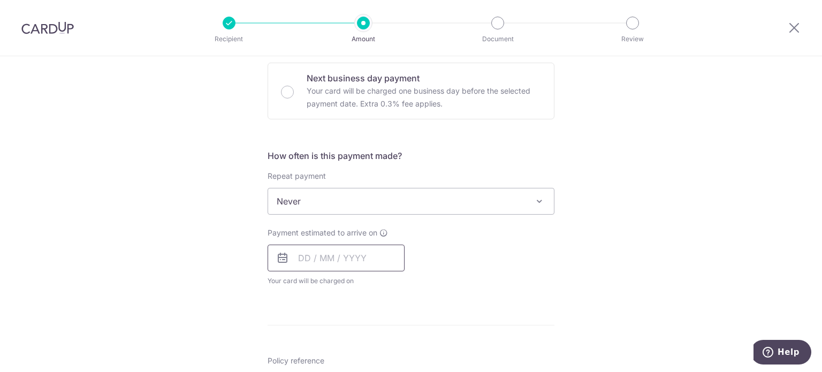
click at [309, 246] on input "text" at bounding box center [336, 258] width 137 height 27
click at [306, 347] on link "6" at bounding box center [310, 355] width 17 height 17
type input "[DATE]"
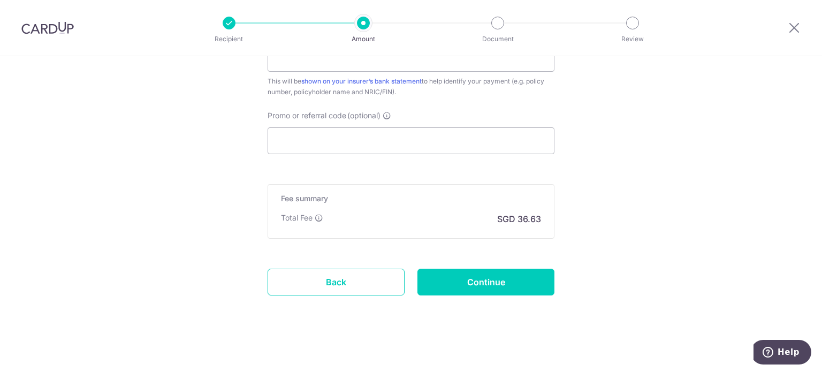
scroll to position [695, 0]
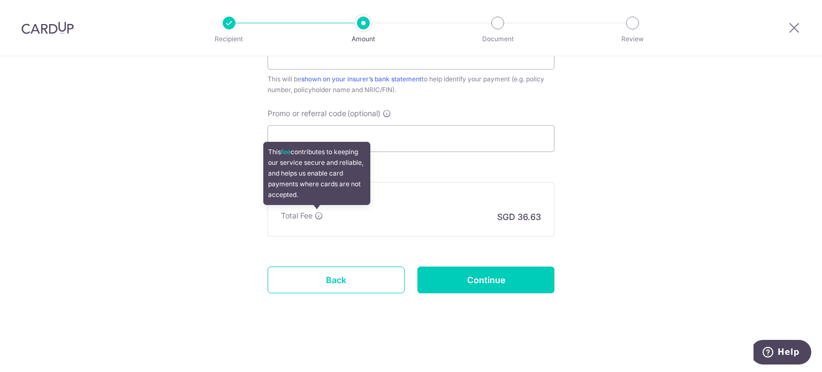
click at [317, 213] on icon at bounding box center [319, 215] width 9 height 9
